Goal: Information Seeking & Learning: Learn about a topic

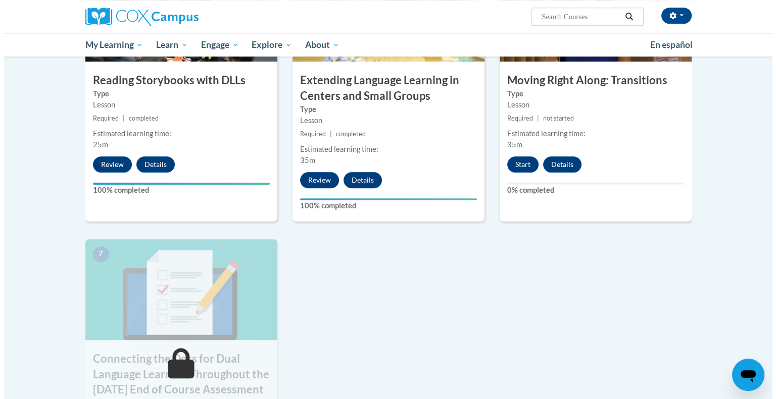
scroll to position [606, 0]
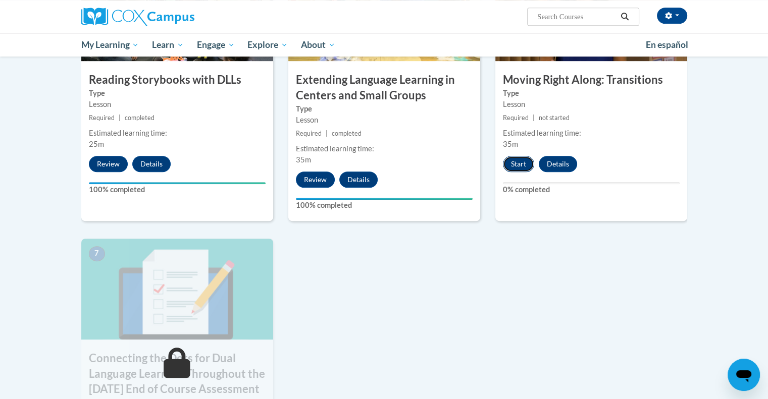
click at [514, 162] on button "Start" at bounding box center [518, 164] width 31 height 16
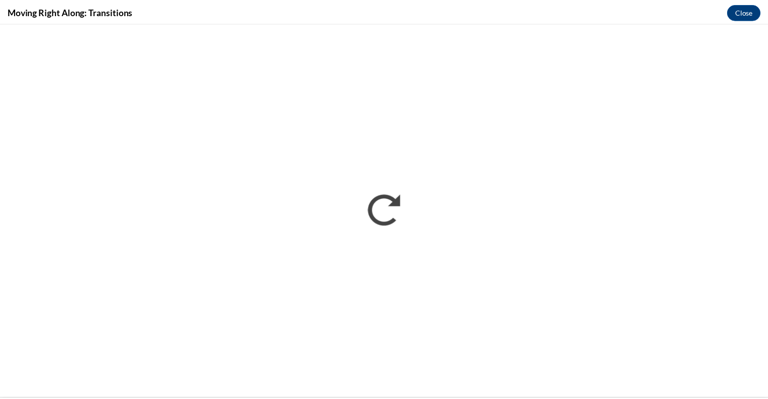
scroll to position [0, 0]
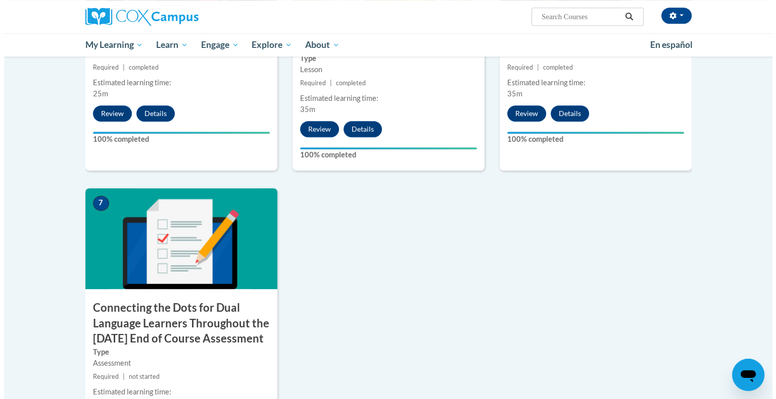
scroll to position [808, 0]
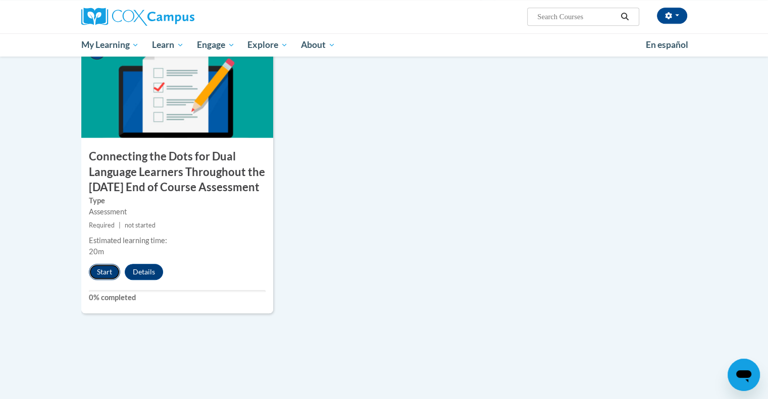
click at [105, 280] on button "Start" at bounding box center [104, 272] width 31 height 16
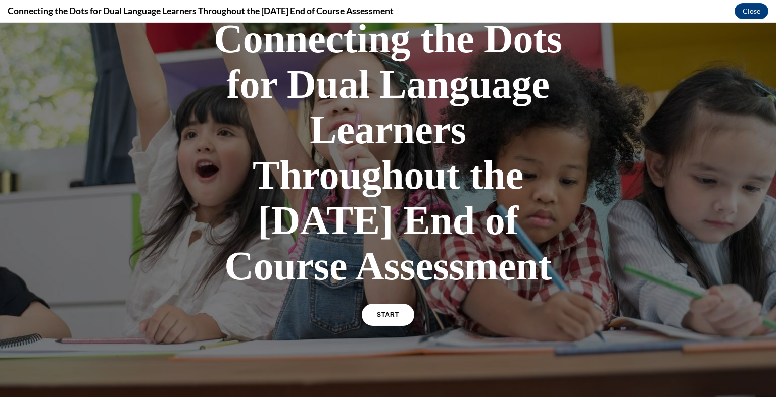
scroll to position [151, 0]
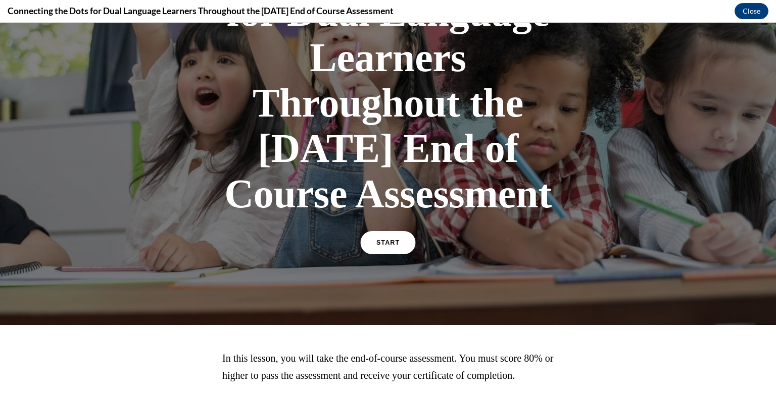
click at [387, 247] on span "START" at bounding box center [387, 243] width 23 height 8
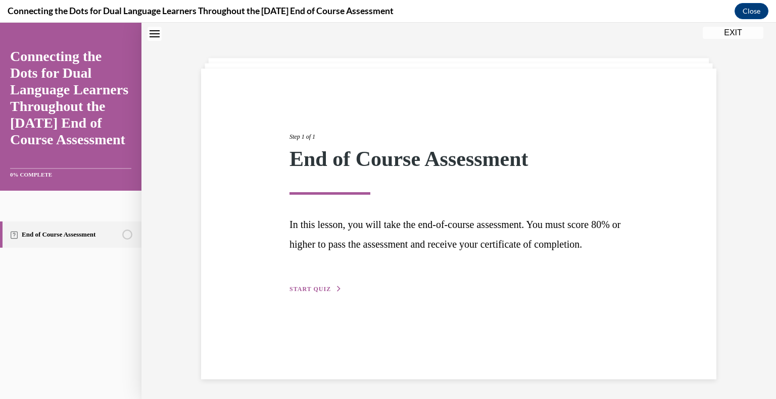
scroll to position [32, 0]
click at [307, 292] on span "START QUIZ" at bounding box center [309, 288] width 41 height 7
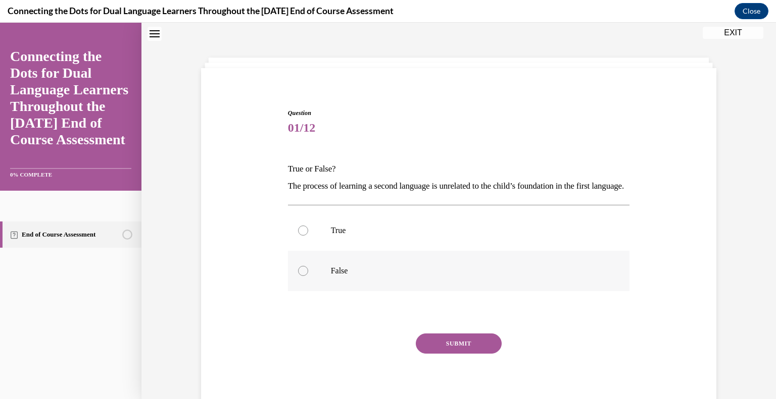
click at [298, 276] on div at bounding box center [303, 271] width 10 height 10
click at [298, 276] on input "False" at bounding box center [303, 271] width 10 height 10
radio input "true"
click at [475, 354] on button "SUBMIT" at bounding box center [459, 344] width 86 height 20
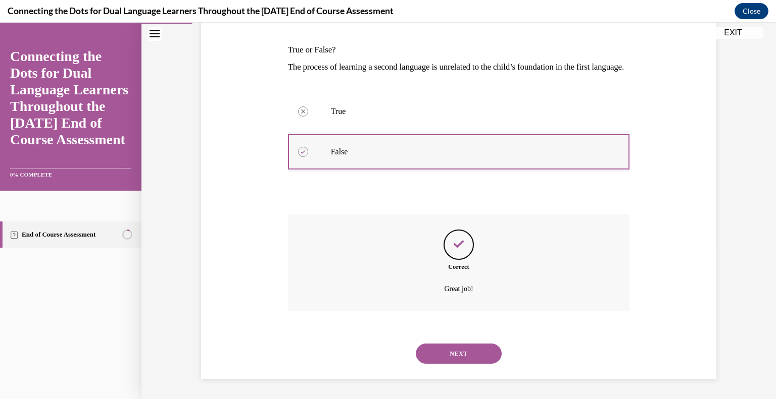
scroll to position [168, 0]
click at [485, 353] on button "NEXT" at bounding box center [459, 354] width 86 height 20
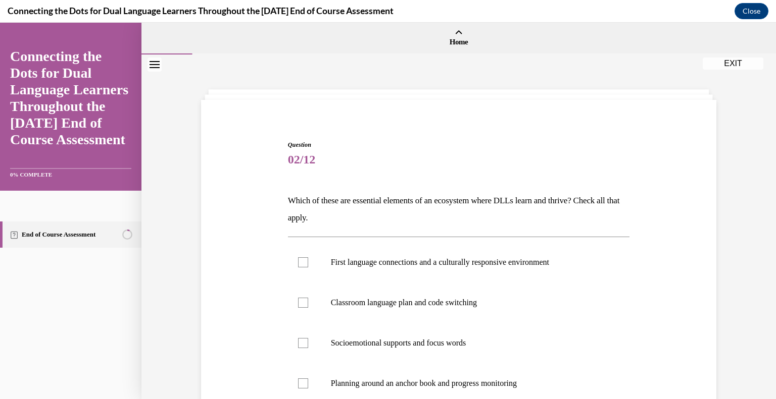
scroll to position [50, 0]
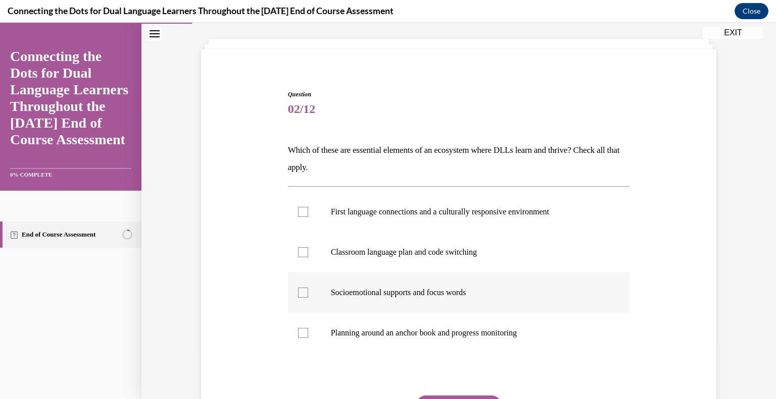
click at [300, 295] on div at bounding box center [303, 293] width 10 height 10
click at [300, 295] on input "Socioemotional supports and focus words" at bounding box center [303, 293] width 10 height 10
checkbox input "true"
click at [302, 211] on div at bounding box center [303, 212] width 10 height 10
click at [302, 211] on input "First language connections and a culturally responsive environment" at bounding box center [303, 212] width 10 height 10
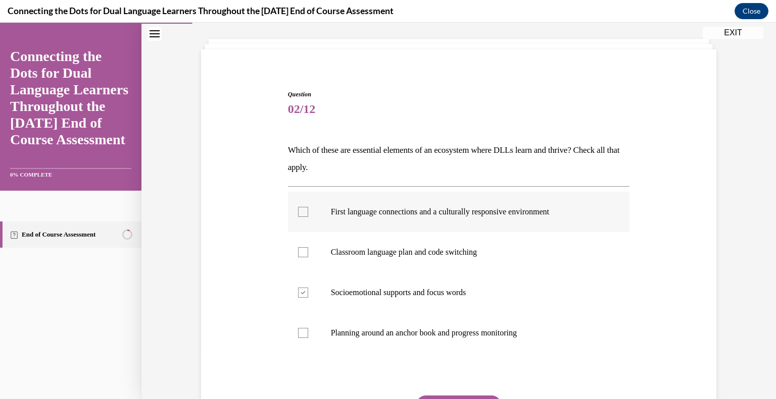
checkbox input "true"
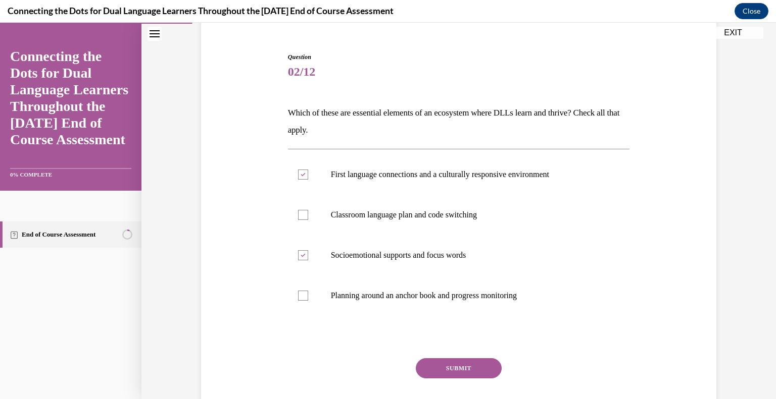
scroll to position [149, 0]
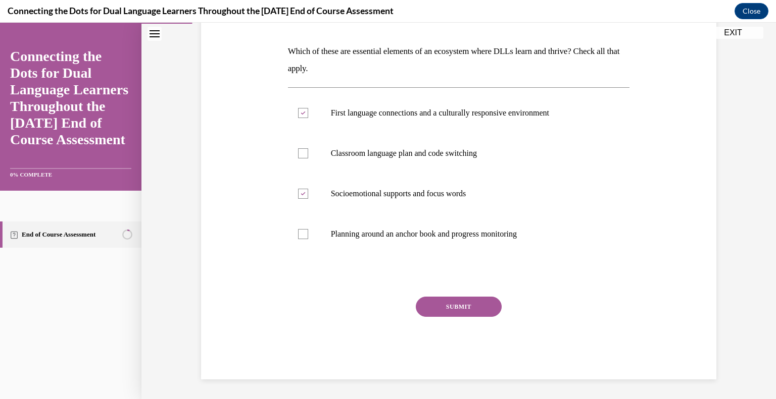
click at [456, 305] on button "SUBMIT" at bounding box center [459, 307] width 86 height 20
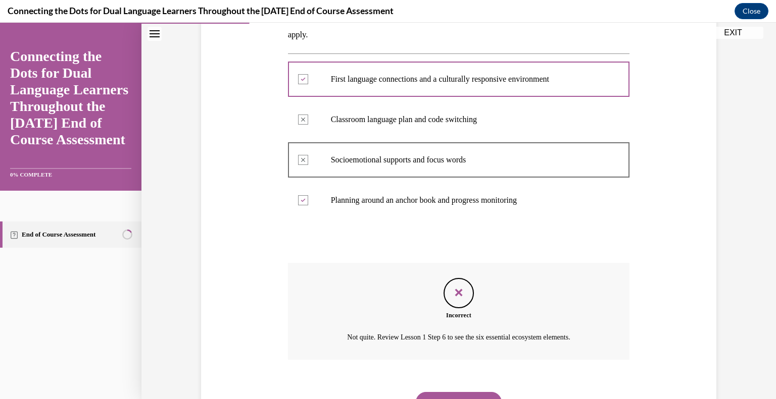
scroll to position [231, 0]
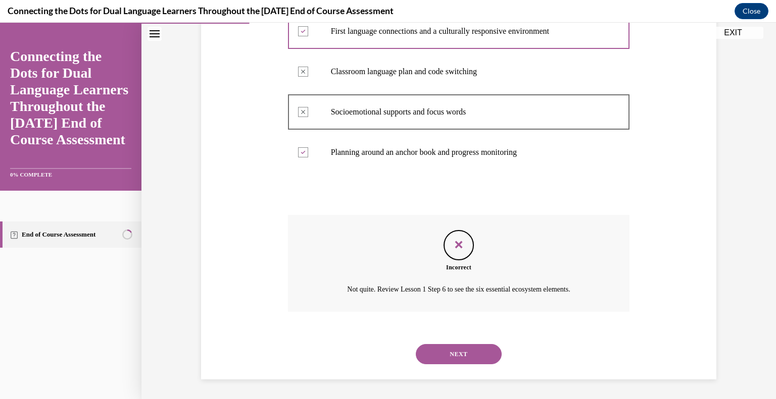
click at [452, 353] on button "NEXT" at bounding box center [459, 354] width 86 height 20
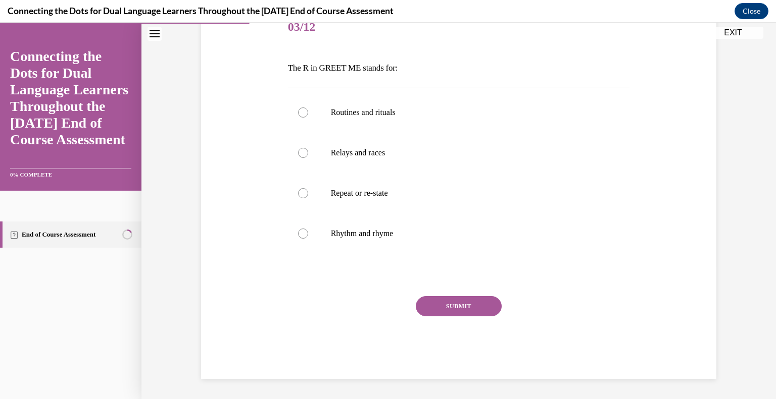
scroll to position [112, 0]
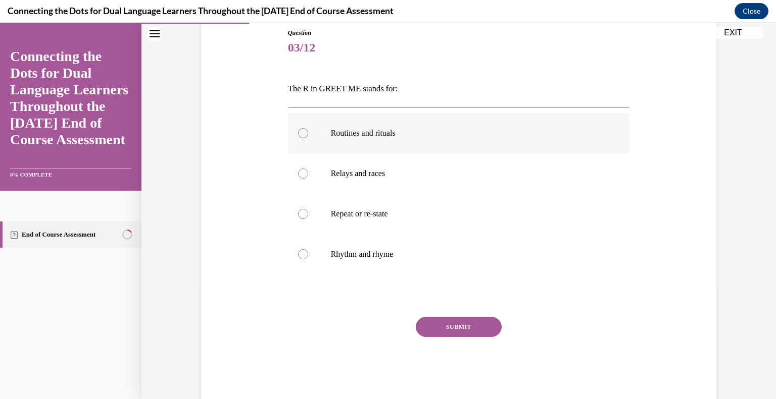
click at [301, 131] on div at bounding box center [303, 133] width 10 height 10
click at [301, 131] on input "Routines and rituals" at bounding box center [303, 133] width 10 height 10
radio input "true"
click at [461, 325] on button "SUBMIT" at bounding box center [459, 327] width 86 height 20
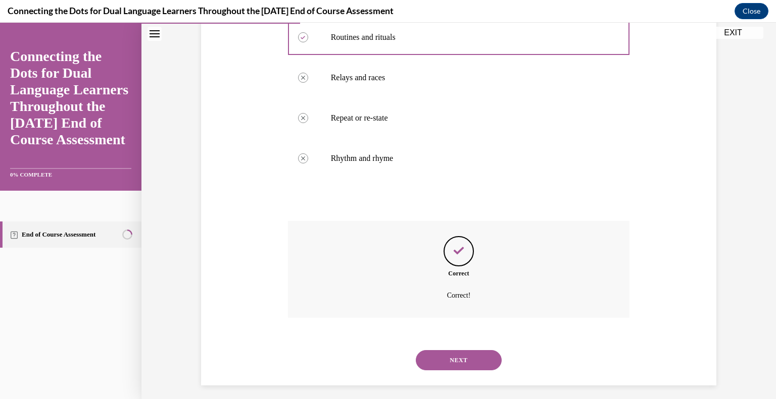
scroll to position [214, 0]
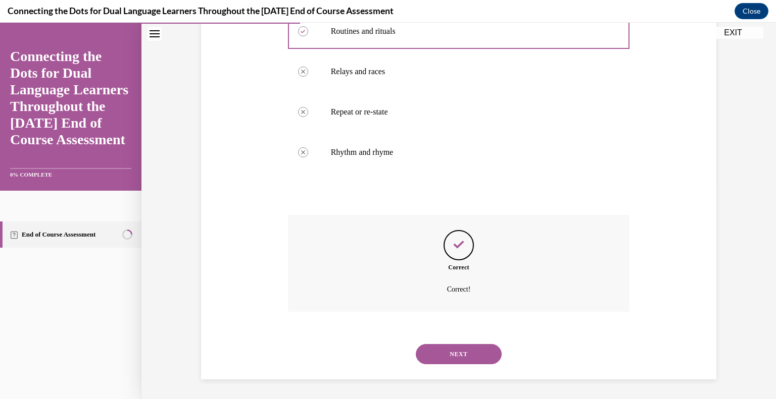
click at [462, 353] on button "NEXT" at bounding box center [459, 354] width 86 height 20
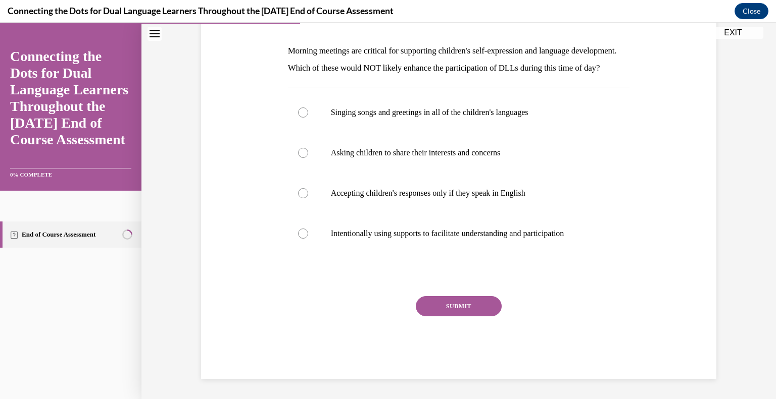
scroll to position [101, 0]
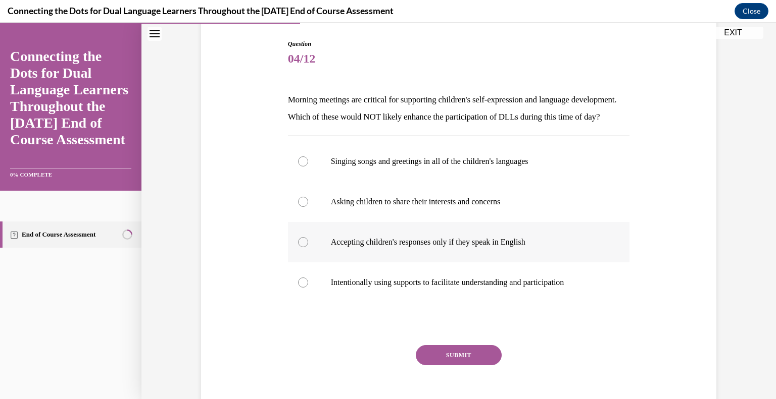
click at [301, 247] on div at bounding box center [303, 242] width 10 height 10
click at [301, 247] on input "Accepting children's responses only if they speak in English" at bounding box center [303, 242] width 10 height 10
radio input "true"
click at [450, 366] on button "SUBMIT" at bounding box center [459, 355] width 86 height 20
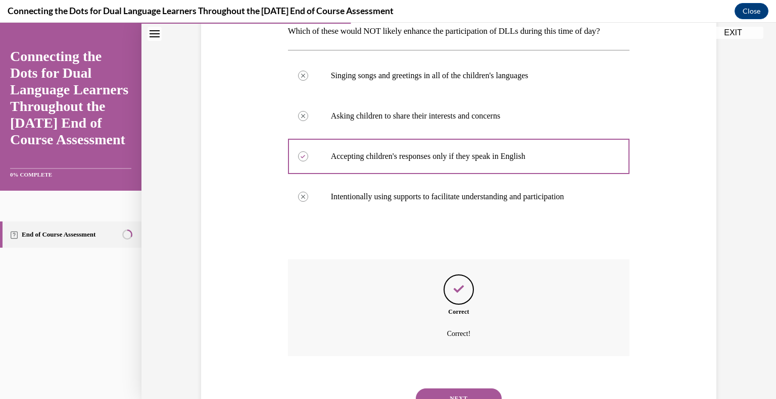
scroll to position [248, 0]
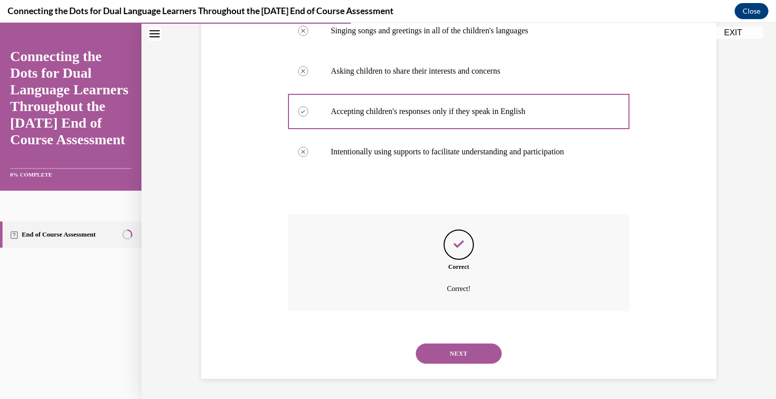
click at [455, 354] on button "NEXT" at bounding box center [459, 354] width 86 height 20
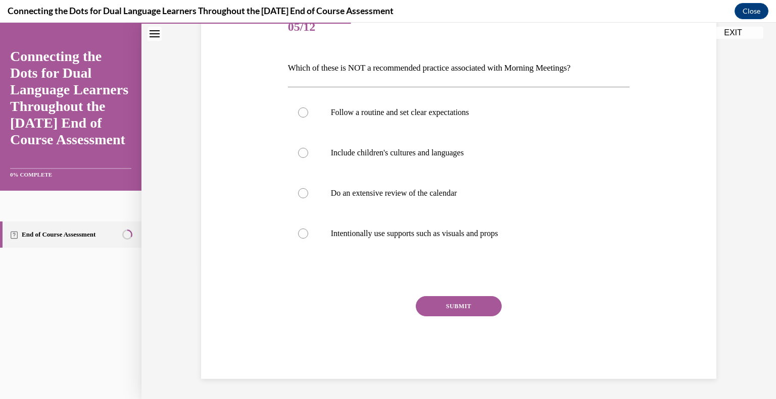
scroll to position [112, 0]
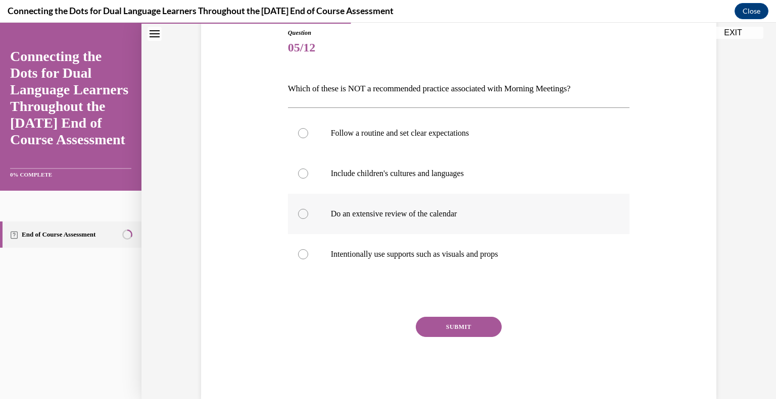
drag, startPoint x: 296, startPoint y: 218, endPoint x: 303, endPoint y: 221, distance: 7.5
click at [298, 217] on div at bounding box center [303, 214] width 10 height 10
click at [298, 217] on input "Do an extensive review of the calendar" at bounding box center [303, 214] width 10 height 10
radio input "true"
click at [466, 330] on button "SUBMIT" at bounding box center [459, 327] width 86 height 20
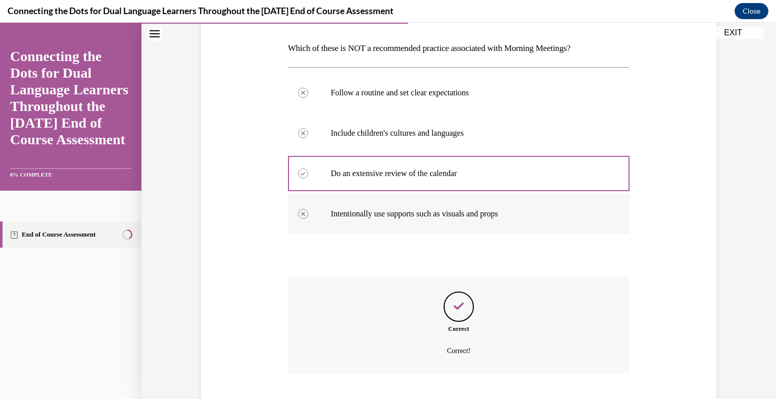
scroll to position [214, 0]
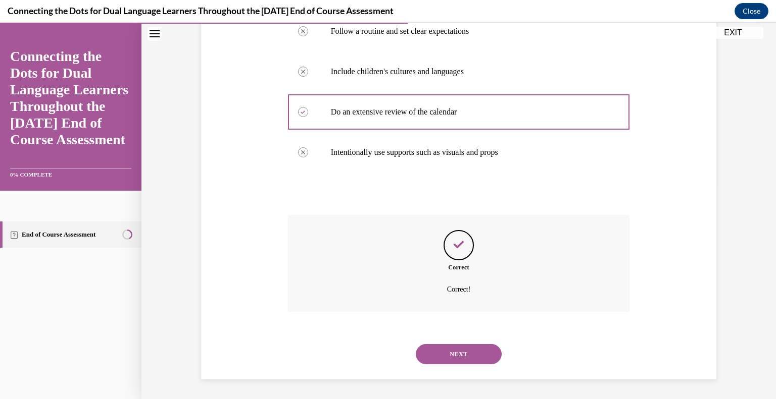
click at [459, 353] on button "NEXT" at bounding box center [459, 354] width 86 height 20
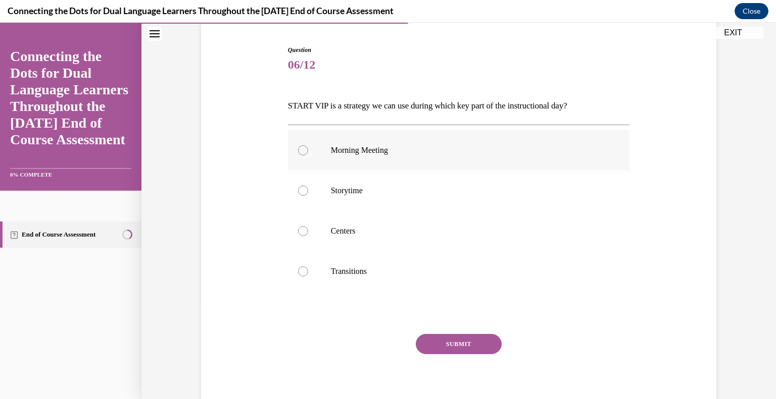
scroll to position [101, 0]
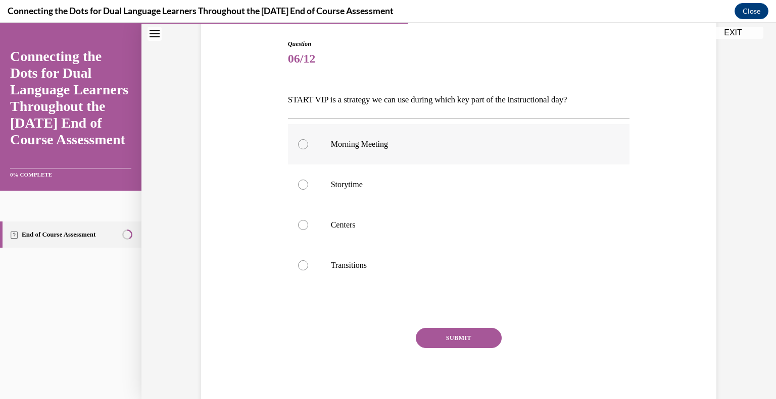
click at [299, 143] on div at bounding box center [303, 144] width 10 height 10
click at [299, 143] on input "Morning Meeting" at bounding box center [303, 144] width 10 height 10
radio input "true"
click at [465, 335] on button "SUBMIT" at bounding box center [459, 338] width 86 height 20
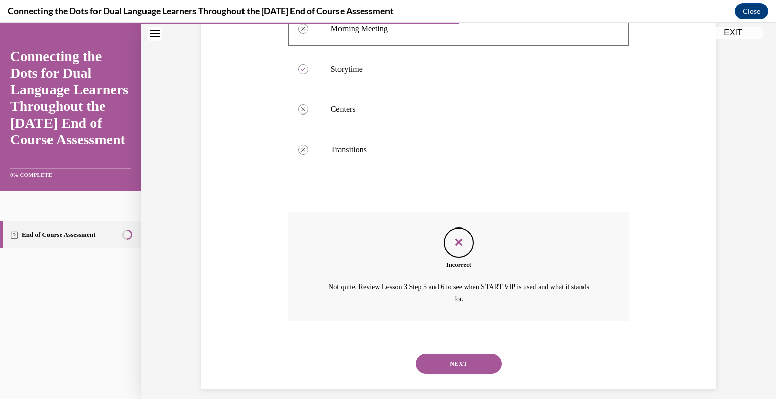
scroll to position [226, 0]
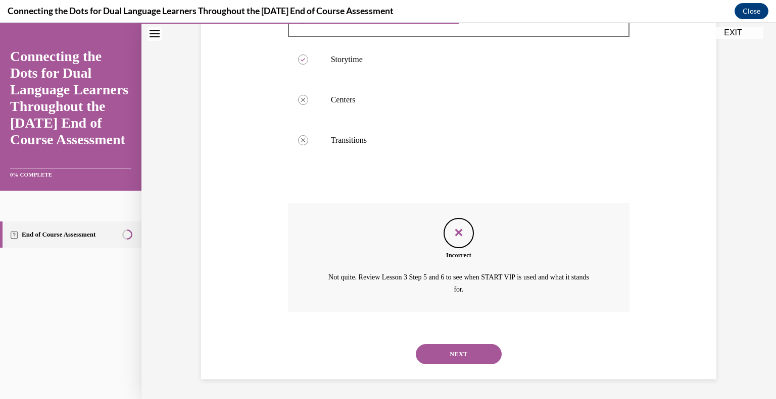
click at [459, 349] on button "NEXT" at bounding box center [459, 354] width 86 height 20
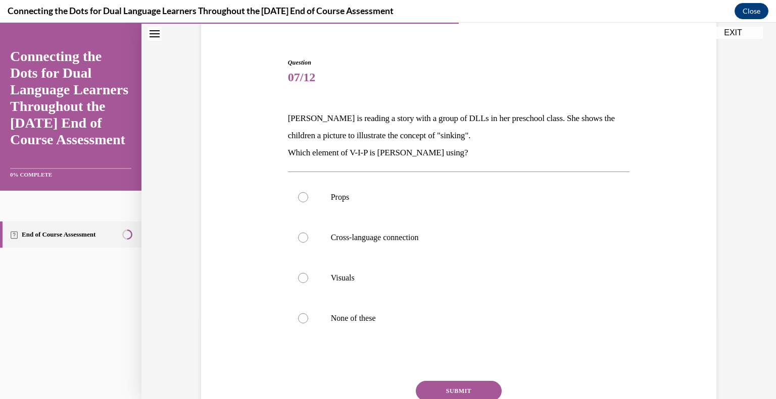
scroll to position [101, 0]
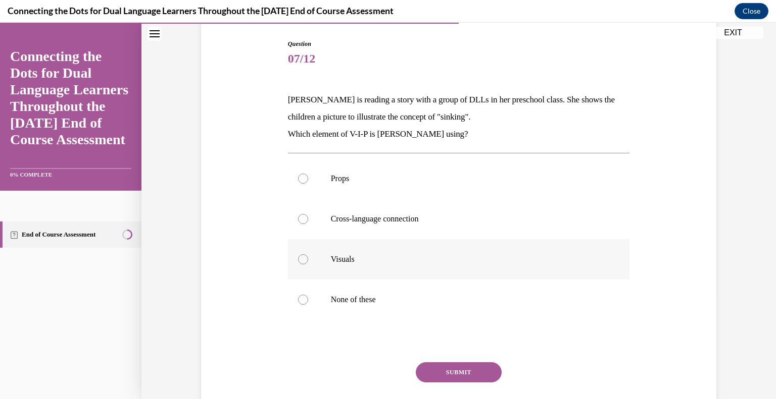
drag, startPoint x: 296, startPoint y: 258, endPoint x: 301, endPoint y: 268, distance: 11.5
click at [298, 258] on div at bounding box center [303, 260] width 10 height 10
click at [298, 258] on input "Visuals" at bounding box center [303, 260] width 10 height 10
radio input "true"
click at [455, 372] on button "SUBMIT" at bounding box center [459, 373] width 86 height 20
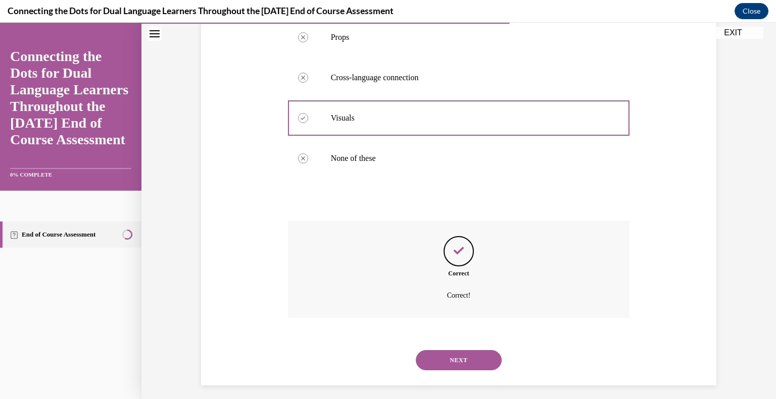
scroll to position [248, 0]
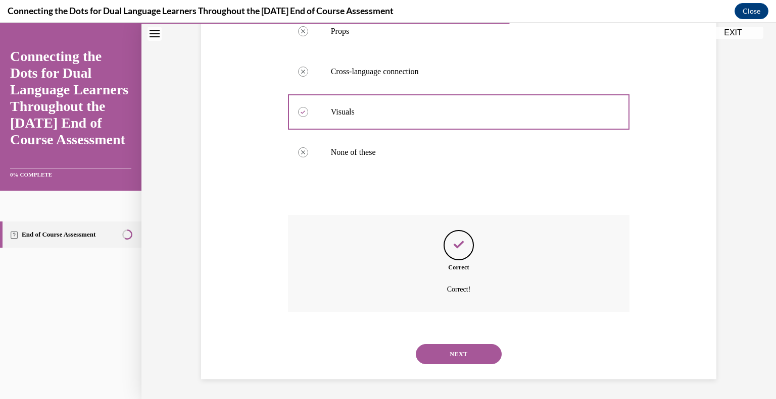
click at [435, 355] on button "NEXT" at bounding box center [459, 354] width 86 height 20
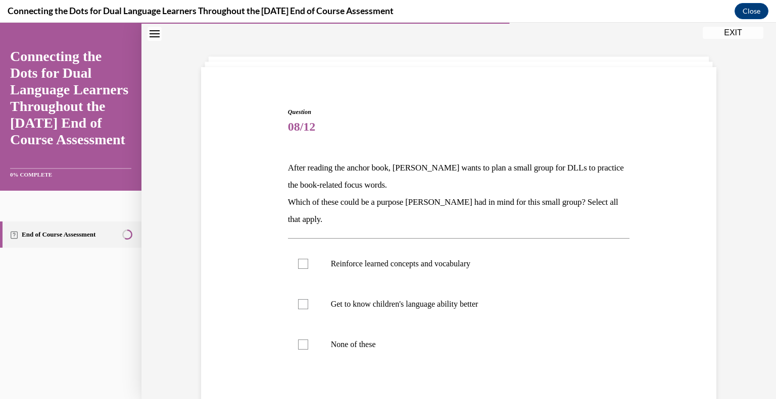
scroll to position [50, 0]
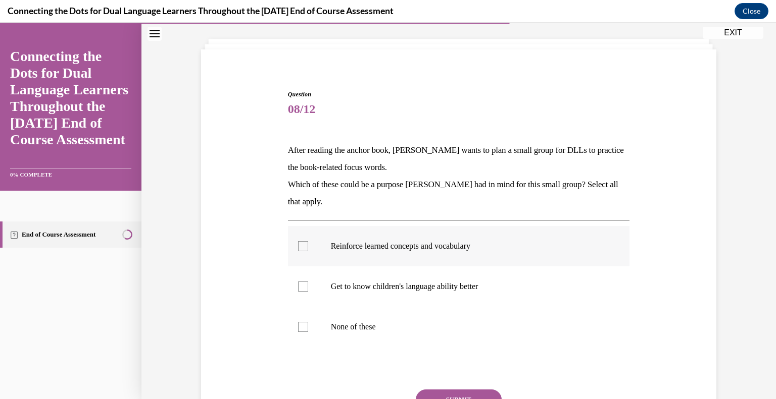
click at [300, 246] on div at bounding box center [303, 246] width 10 height 10
click at [300, 246] on input "Reinforce learned concepts and vocabulary" at bounding box center [303, 246] width 10 height 10
checkbox input "true"
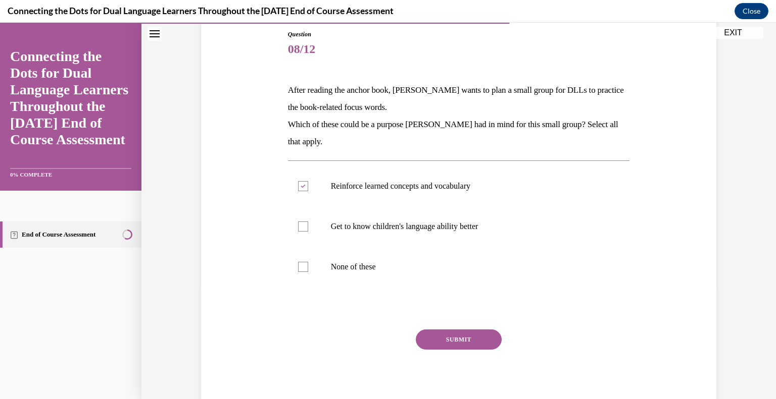
scroll to position [143, 0]
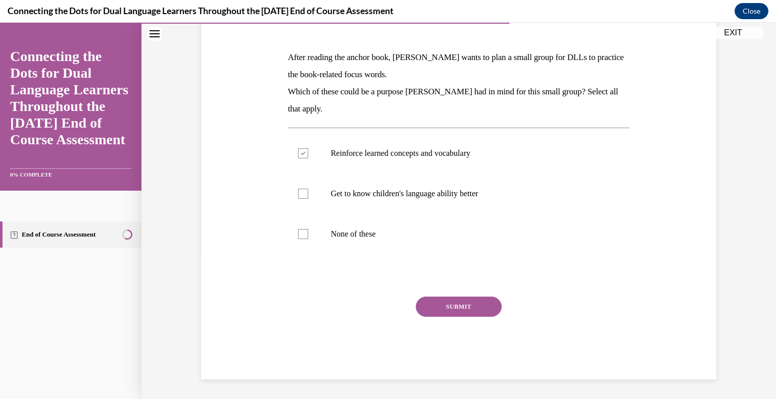
click at [449, 302] on button "SUBMIT" at bounding box center [459, 307] width 86 height 20
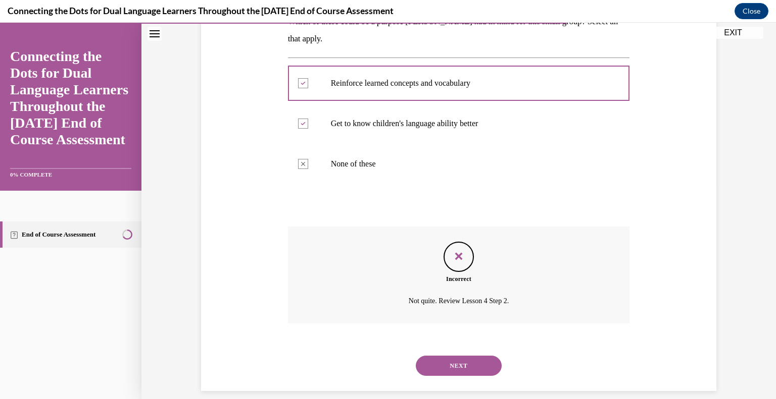
scroll to position [225, 0]
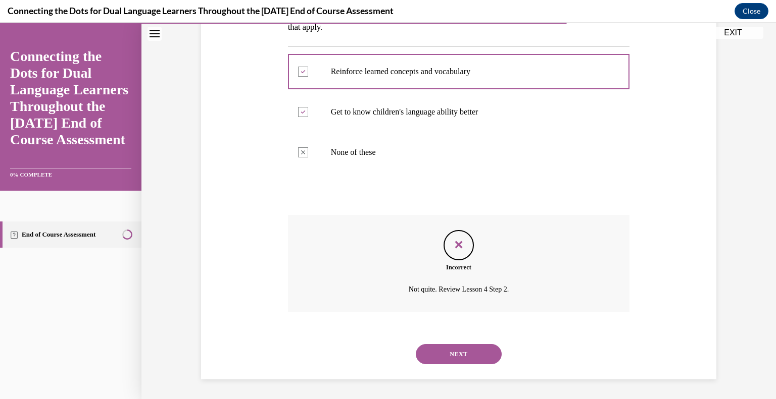
click at [444, 362] on button "NEXT" at bounding box center [459, 354] width 86 height 20
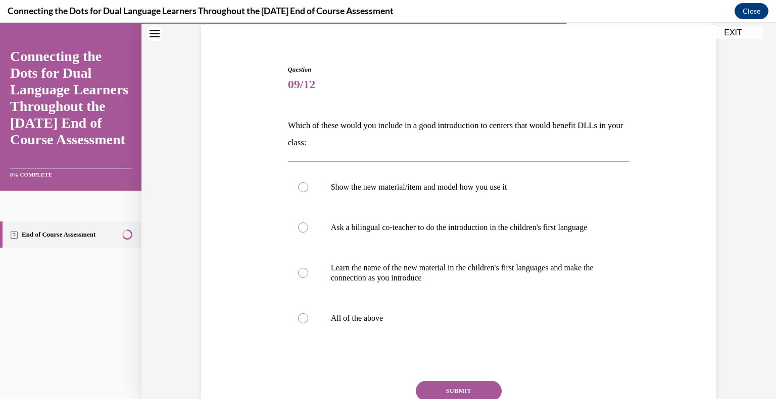
scroll to position [101, 0]
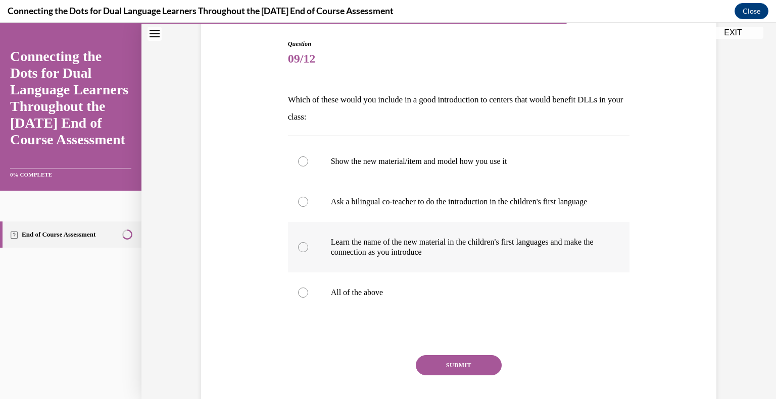
click at [295, 262] on label "Learn the name of the new material in the children's first languages and make t…" at bounding box center [459, 247] width 342 height 50
click at [298, 252] on input "Learn the name of the new material in the children's first languages and make t…" at bounding box center [303, 247] width 10 height 10
radio input "true"
click at [299, 298] on div at bounding box center [303, 293] width 10 height 10
click at [299, 298] on input "All of the above" at bounding box center [303, 293] width 10 height 10
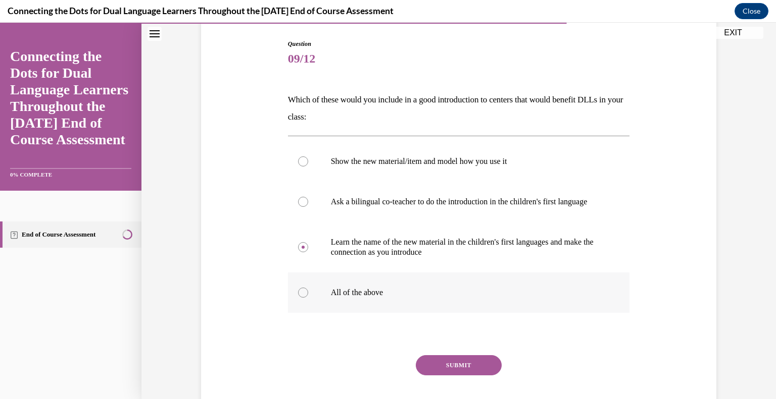
radio input "true"
click at [458, 375] on button "SUBMIT" at bounding box center [459, 365] width 86 height 20
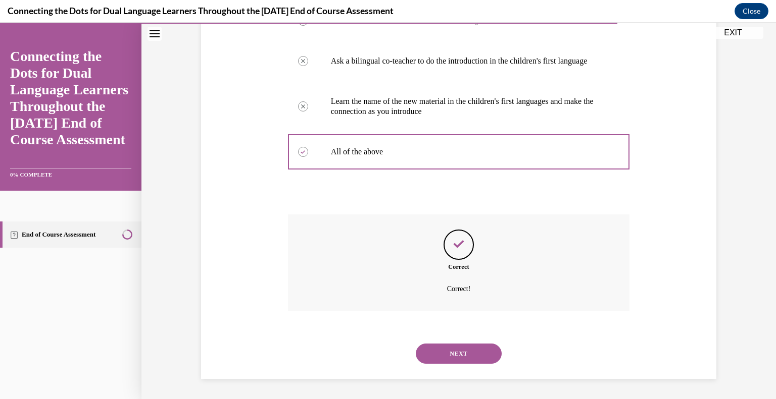
scroll to position [251, 0]
click at [449, 357] on button "NEXT" at bounding box center [459, 354] width 86 height 20
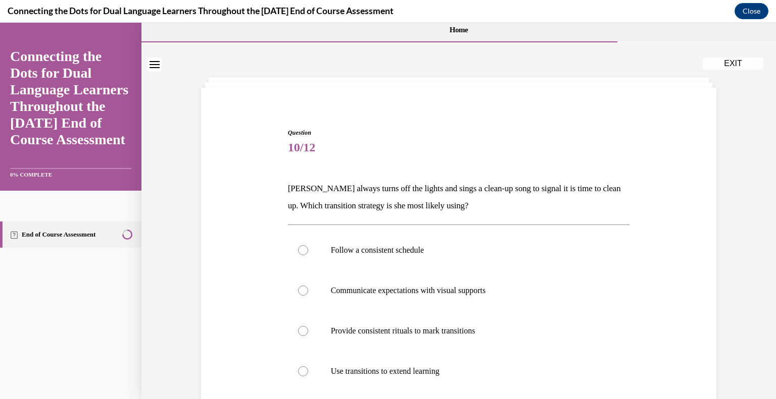
scroll to position [50, 0]
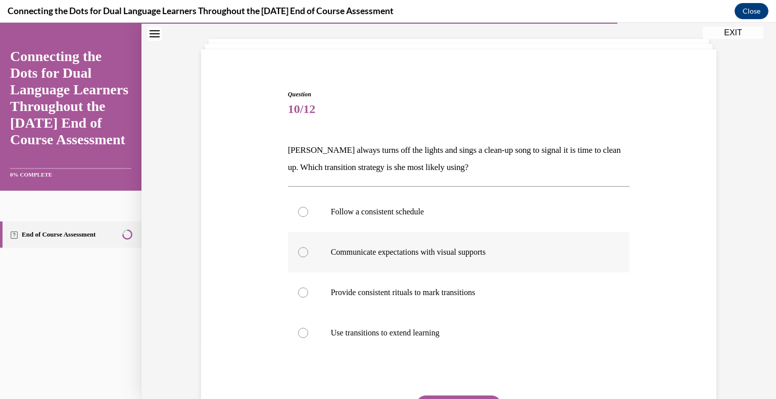
click at [298, 251] on div at bounding box center [303, 252] width 10 height 10
click at [298, 251] on input "Communicate expectations with visual supports" at bounding box center [303, 252] width 10 height 10
radio input "true"
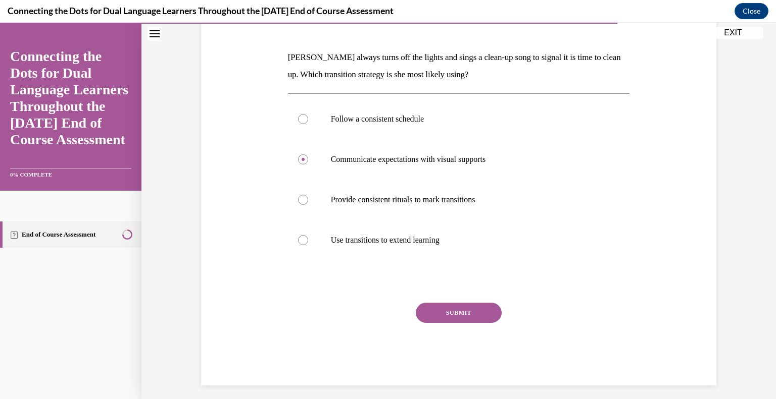
scroll to position [149, 0]
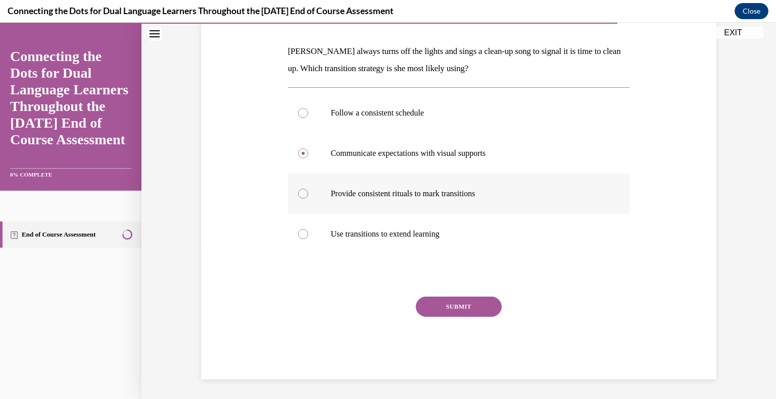
click at [299, 196] on div at bounding box center [303, 194] width 10 height 10
click at [299, 196] on input "Provide consistent rituals to mark transitions" at bounding box center [303, 194] width 10 height 10
radio input "true"
click at [452, 307] on button "SUBMIT" at bounding box center [459, 307] width 86 height 20
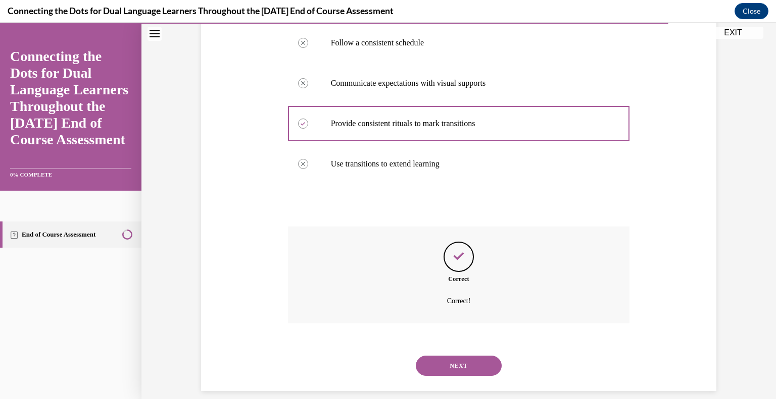
scroll to position [231, 0]
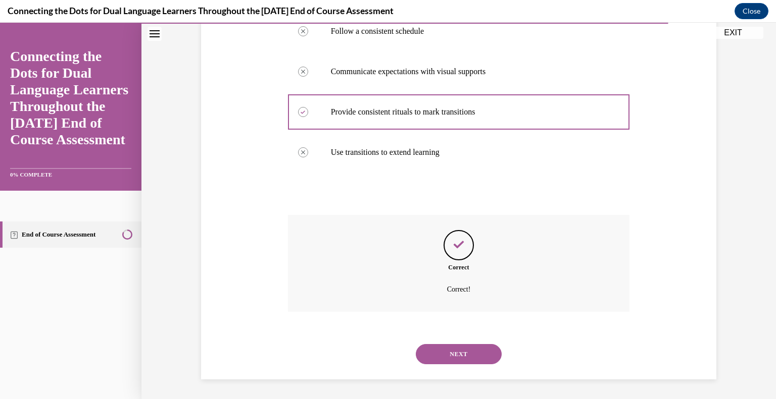
click at [459, 349] on button "NEXT" at bounding box center [459, 354] width 86 height 20
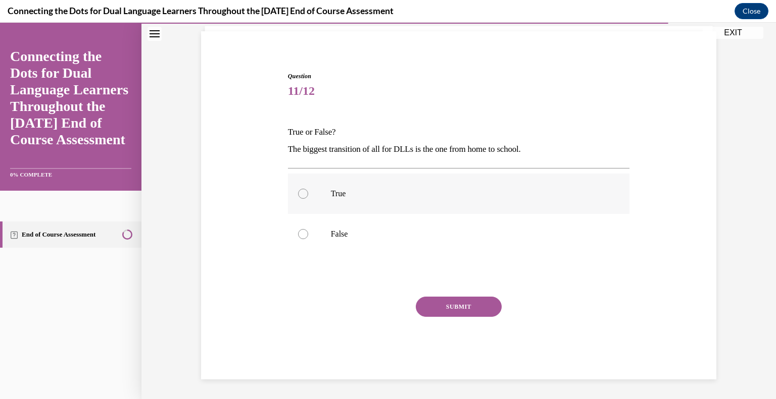
click at [298, 192] on div at bounding box center [303, 194] width 10 height 10
click at [298, 192] on input "True" at bounding box center [303, 194] width 10 height 10
radio input "true"
click at [481, 307] on button "SUBMIT" at bounding box center [459, 307] width 86 height 20
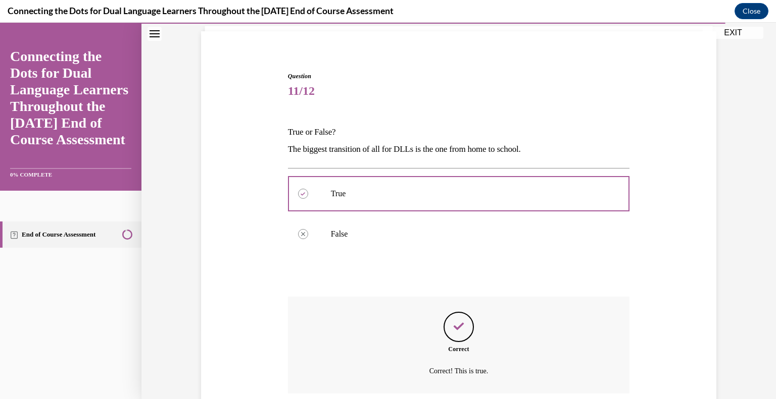
scroll to position [150, 0]
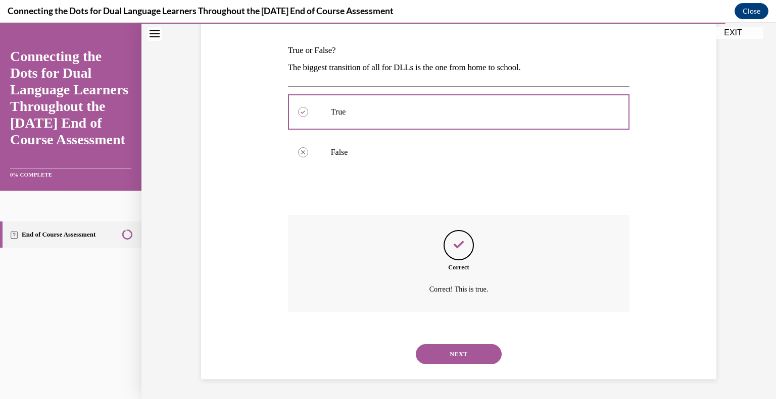
click at [461, 351] on button "NEXT" at bounding box center [459, 354] width 86 height 20
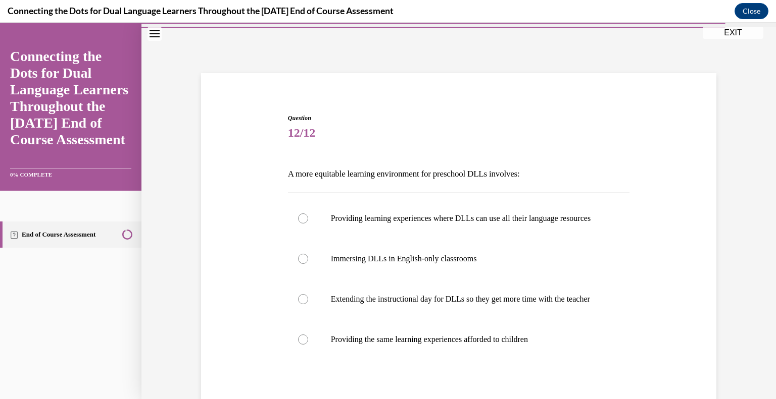
scroll to position [50, 0]
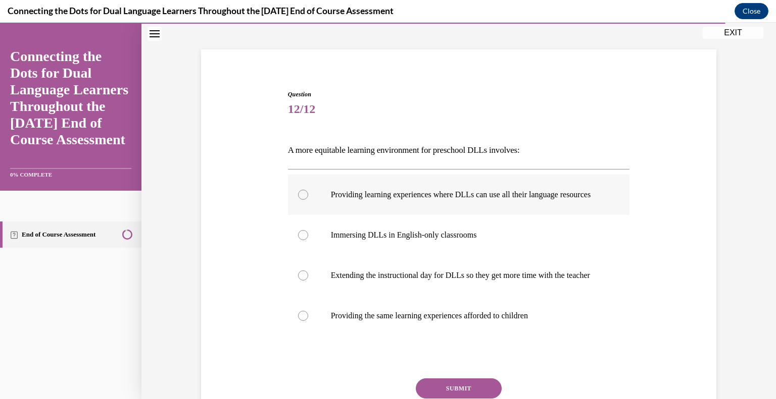
click at [298, 199] on div at bounding box center [303, 195] width 10 height 10
click at [298, 199] on input "Providing learning experiences where DLLs can use all their language resources" at bounding box center [303, 195] width 10 height 10
radio input "true"
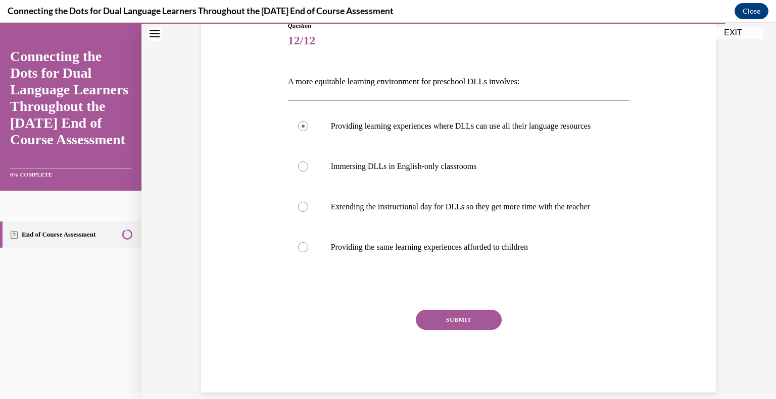
scroll to position [153, 0]
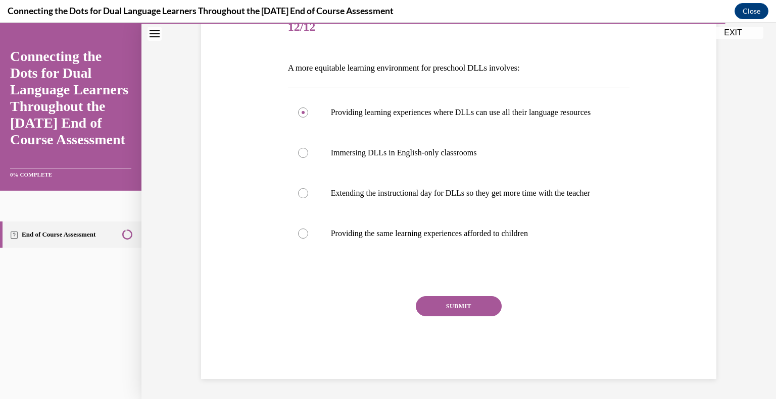
click at [451, 309] on button "SUBMIT" at bounding box center [459, 306] width 86 height 20
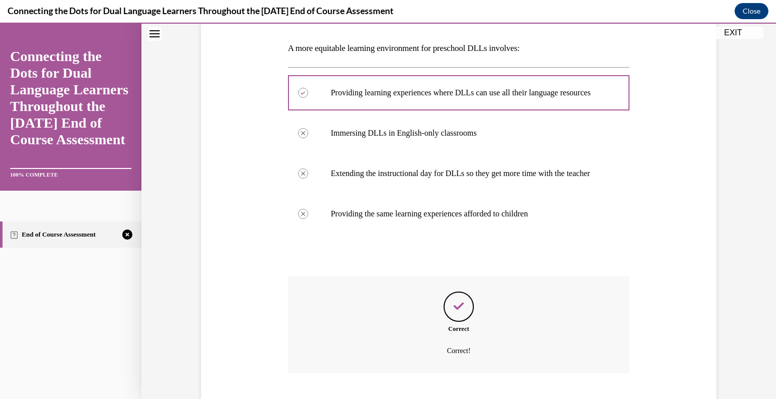
scroll to position [234, 0]
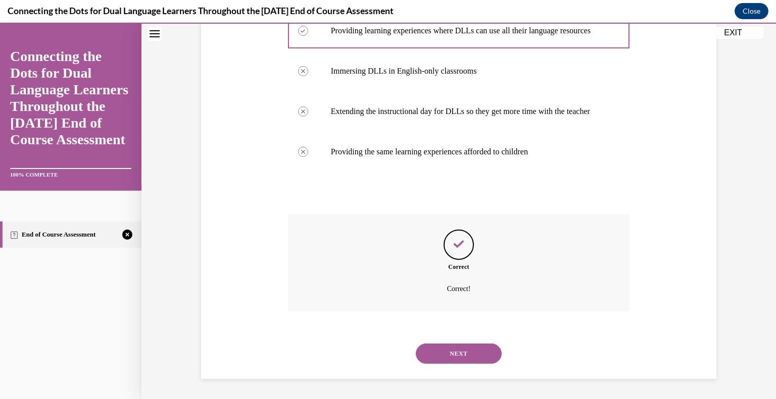
click at [462, 349] on button "NEXT" at bounding box center [459, 354] width 86 height 20
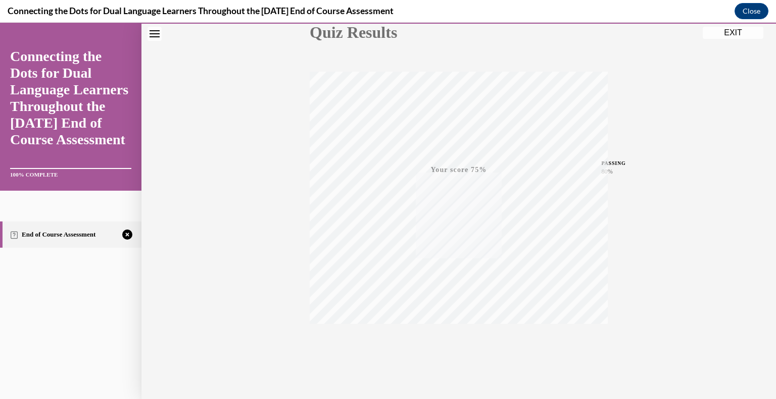
scroll to position [140, 0]
click at [450, 336] on icon "button" at bounding box center [459, 338] width 36 height 11
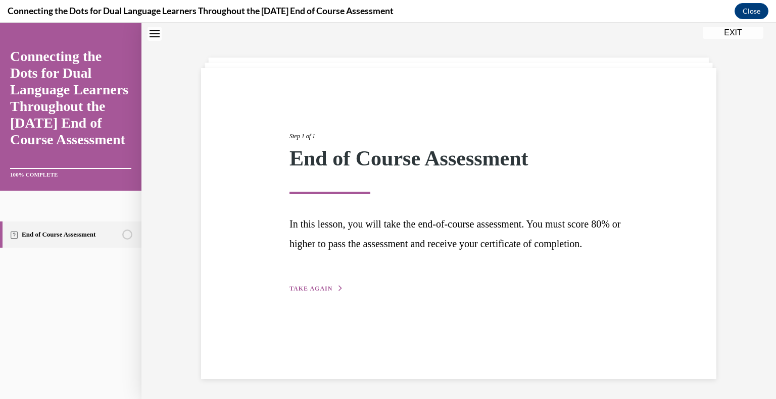
scroll to position [32, 0]
click at [311, 292] on span "TAKE AGAIN" at bounding box center [310, 288] width 43 height 7
